Goal: Navigation & Orientation: Find specific page/section

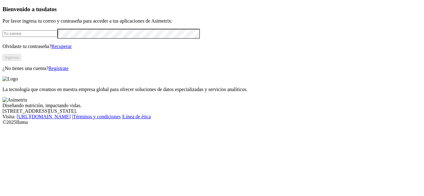
type input "[PERSON_NAME][EMAIL_ADDRESS][PERSON_NAME][DOMAIN_NAME]"
click at [21, 61] on button "Ingresa" at bounding box center [11, 57] width 19 height 7
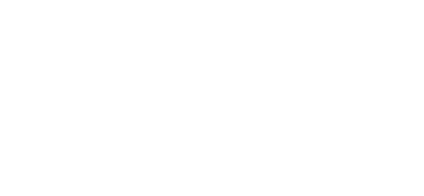
scroll to position [15, 0]
